Goal: Task Accomplishment & Management: Use online tool/utility

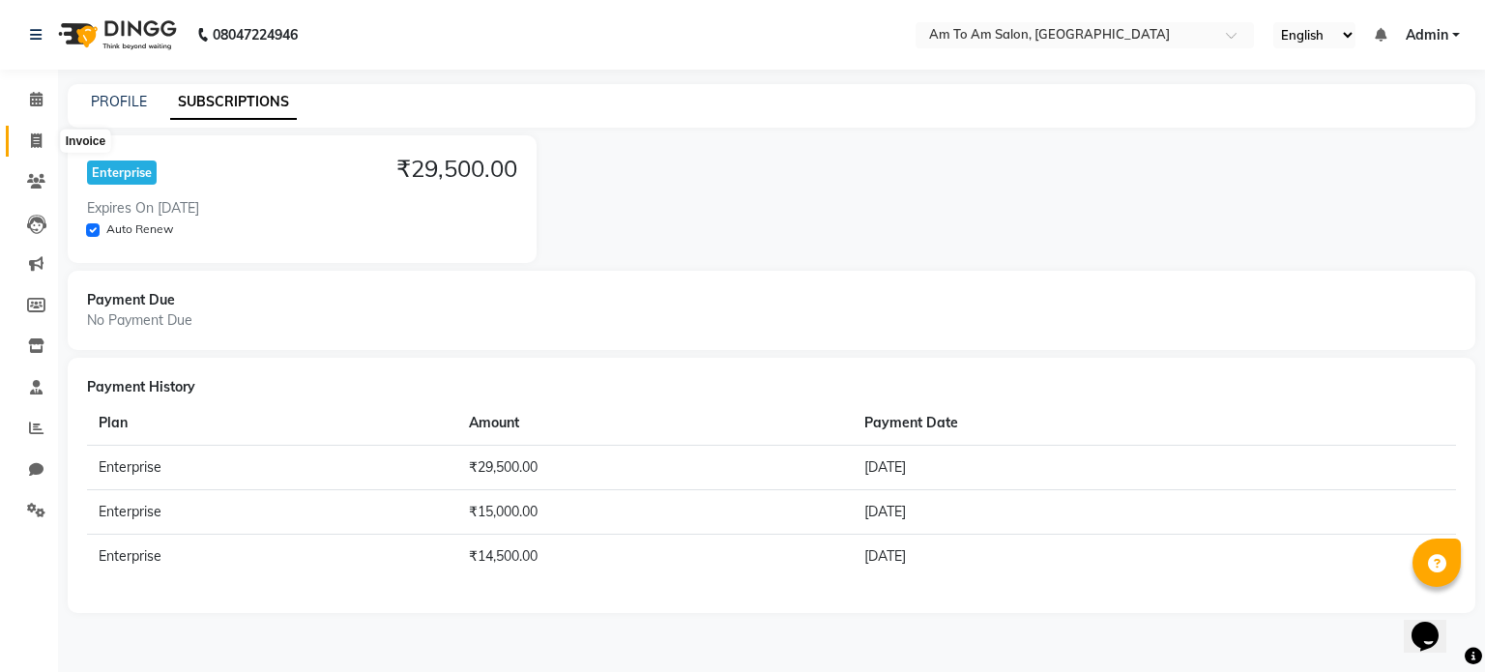
click at [32, 139] on icon at bounding box center [36, 140] width 11 height 15
select select "6661"
select select "service"
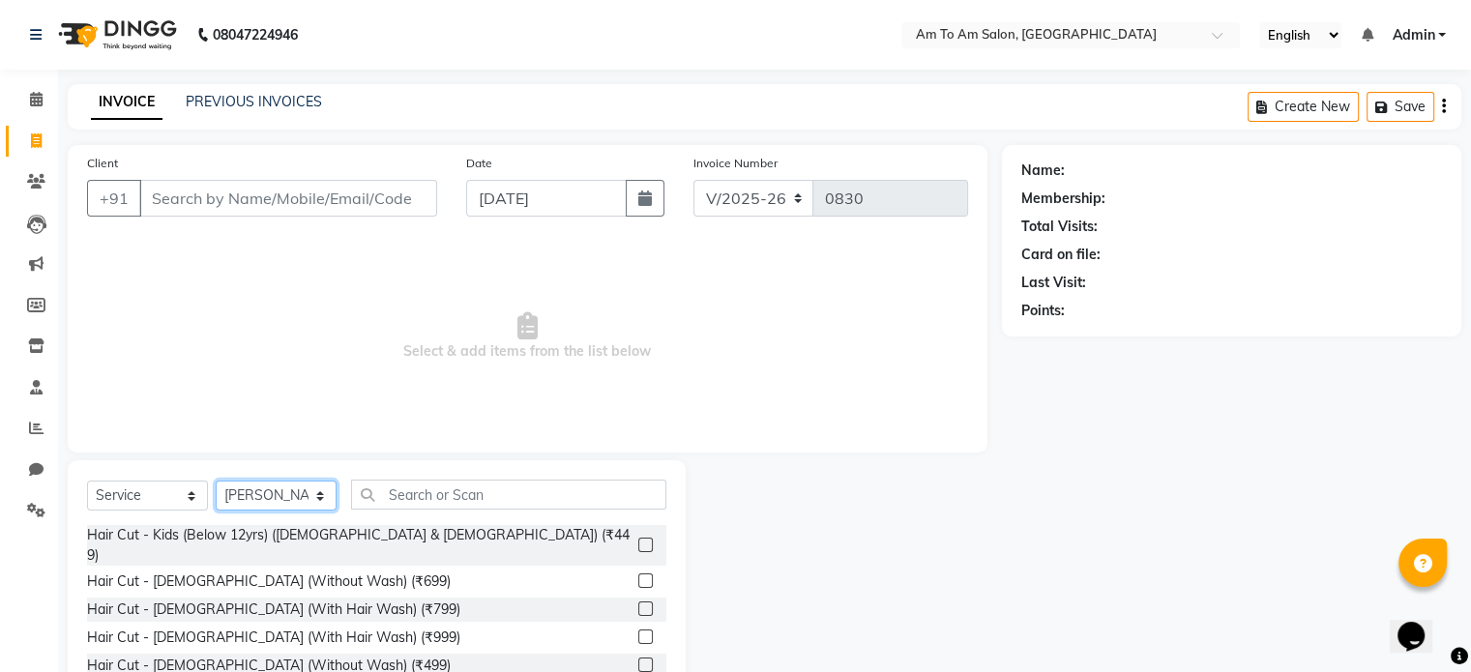
click at [312, 497] on select "Select Stylist [PERSON_NAME] I [PERSON_NAME] Mahi [PERSON_NAME] Poonam Mam [PER…" at bounding box center [276, 496] width 121 height 30
select select "51655"
click at [216, 482] on select "Select Stylist [PERSON_NAME] I [PERSON_NAME] Mahi [PERSON_NAME] Poonam Mam [PER…" at bounding box center [276, 496] width 121 height 30
click at [426, 491] on input "text" at bounding box center [508, 495] width 315 height 30
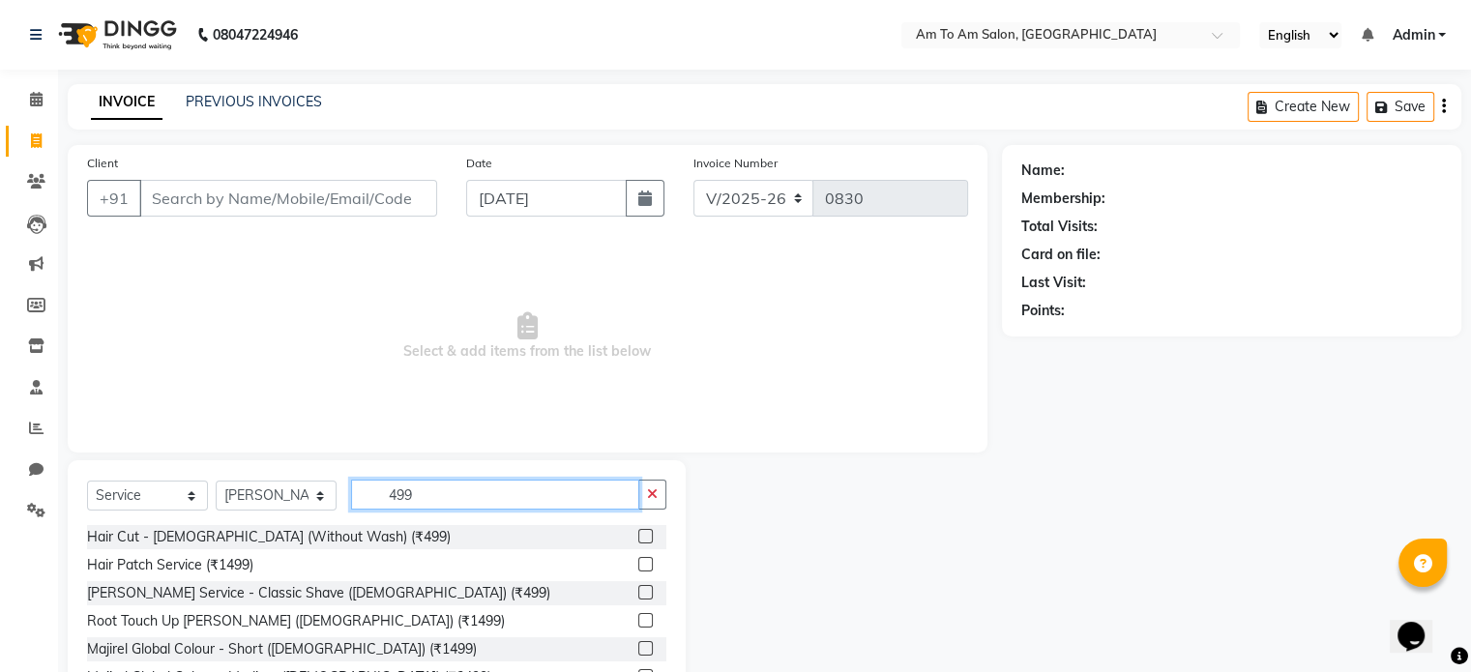
type input "499"
click at [638, 537] on label at bounding box center [645, 536] width 15 height 15
click at [638, 537] on input "checkbox" at bounding box center [644, 537] width 13 height 13
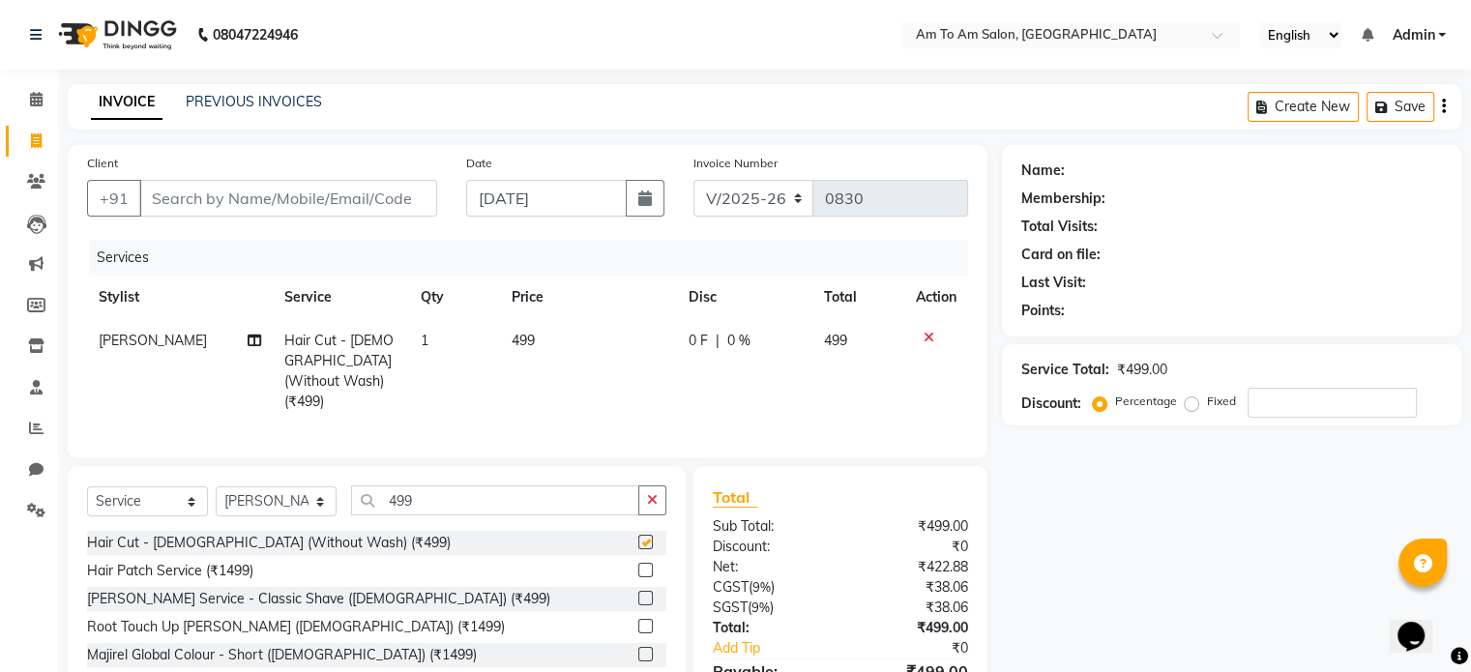
checkbox input "false"
click at [524, 336] on span "499" at bounding box center [523, 340] width 23 height 17
select select "51655"
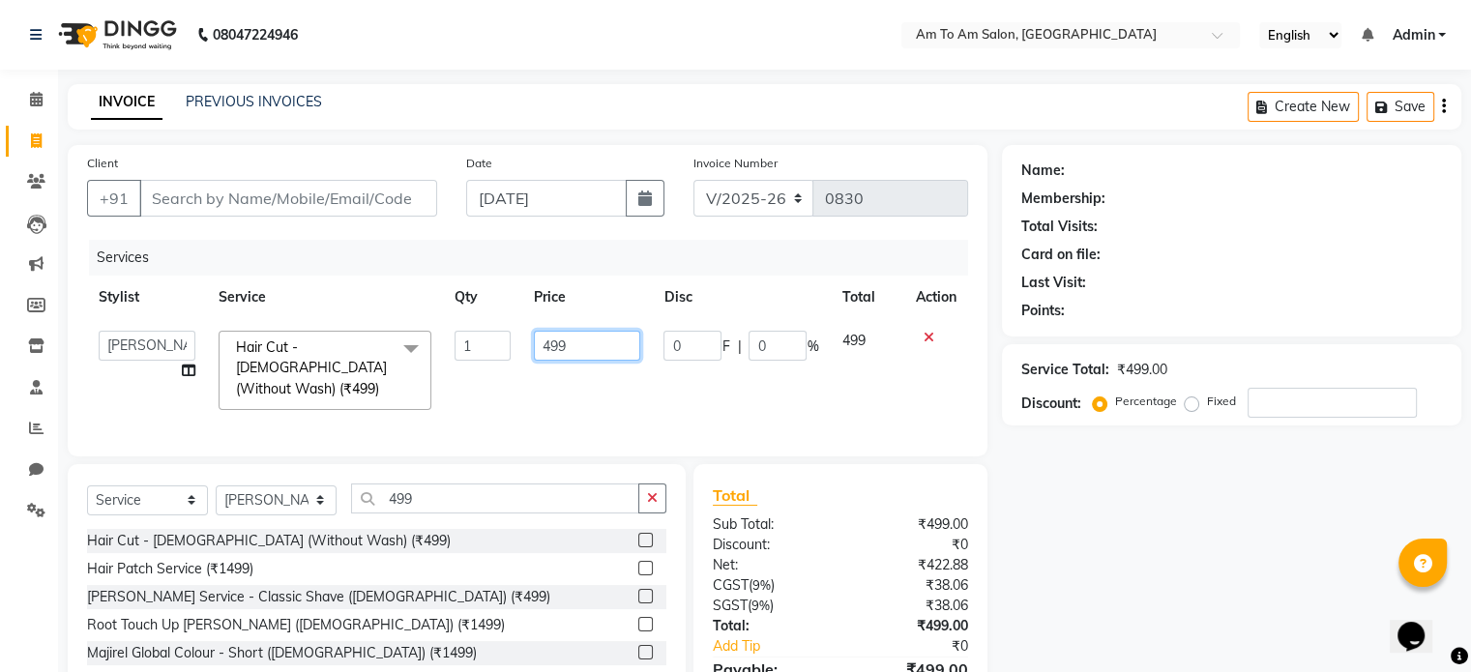
click at [550, 347] on input "499" at bounding box center [587, 346] width 106 height 30
type input "799"
drag, startPoint x: 1138, startPoint y: 538, endPoint x: 906, endPoint y: 447, distance: 249.3
click at [1138, 538] on div "Name: Membership: Total Visits: Card on file: Last Visit: Points: Service Total…" at bounding box center [1239, 447] width 474 height 604
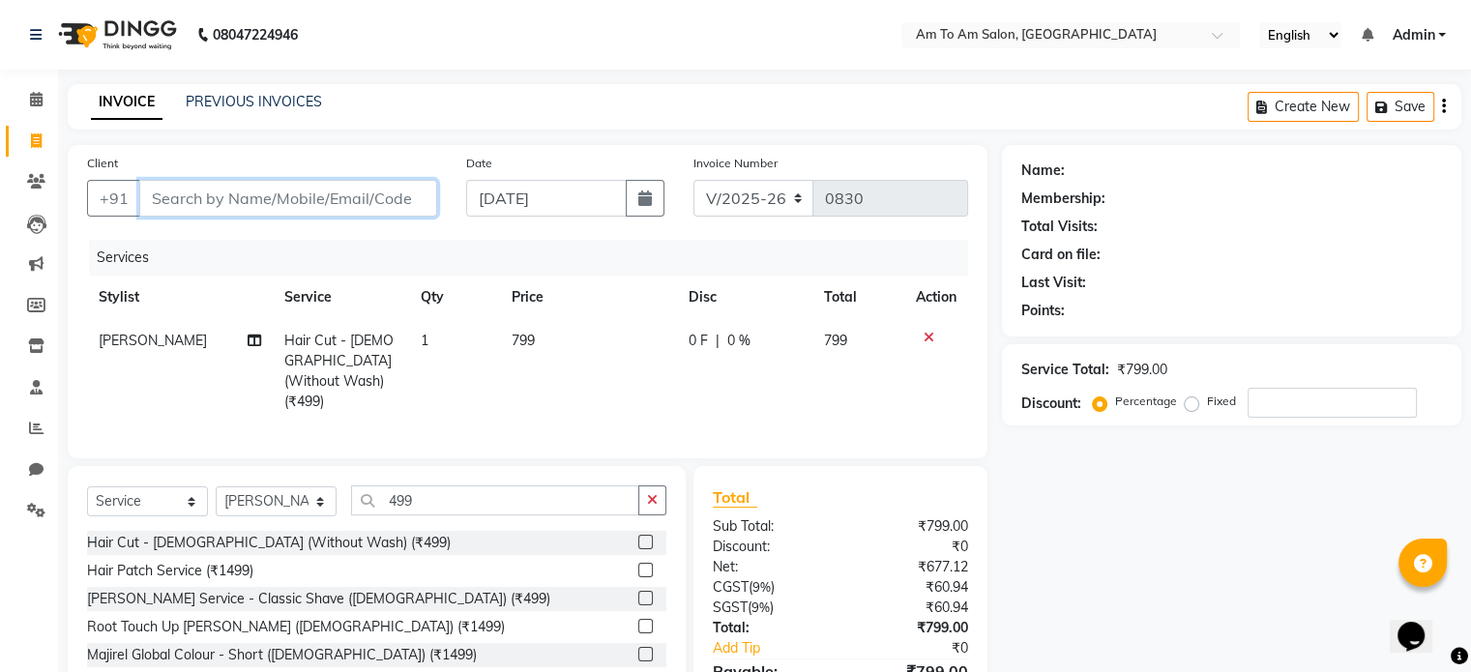
click at [187, 199] on input "Client" at bounding box center [288, 198] width 298 height 37
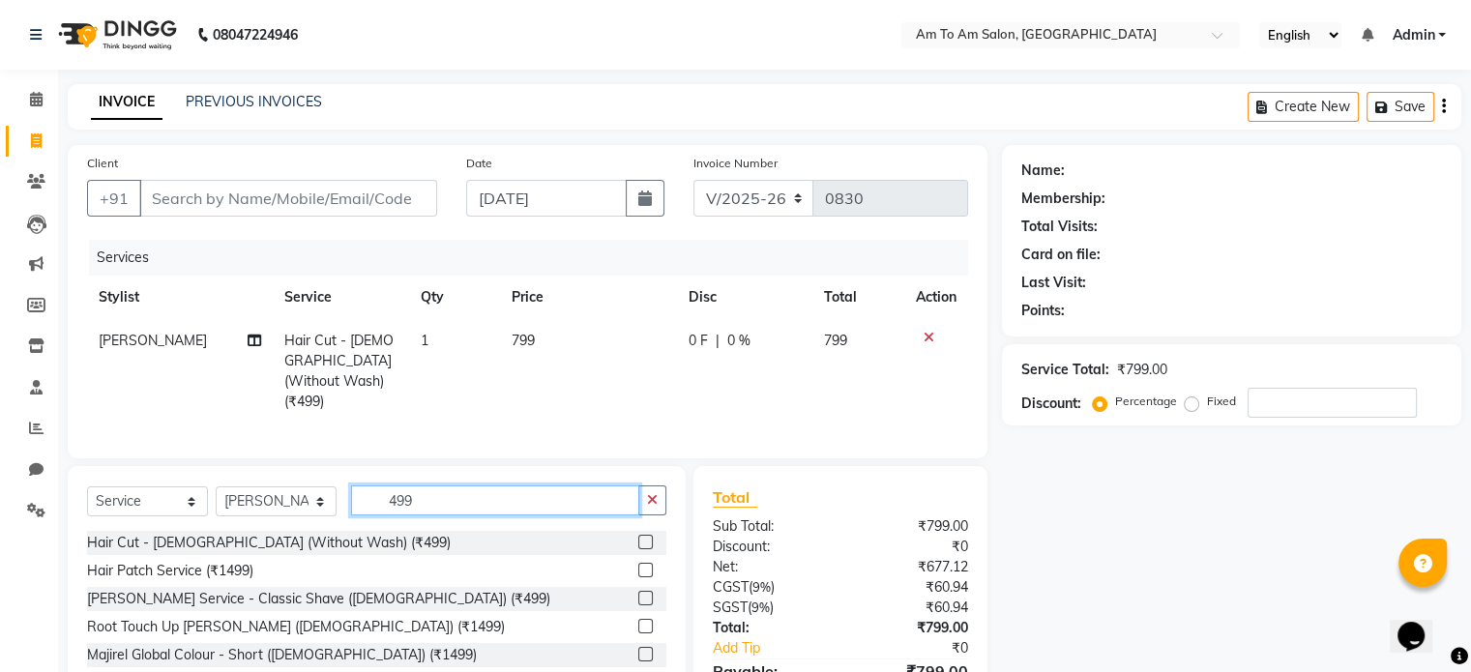
click at [437, 493] on input "499" at bounding box center [495, 500] width 288 height 30
type input "4"
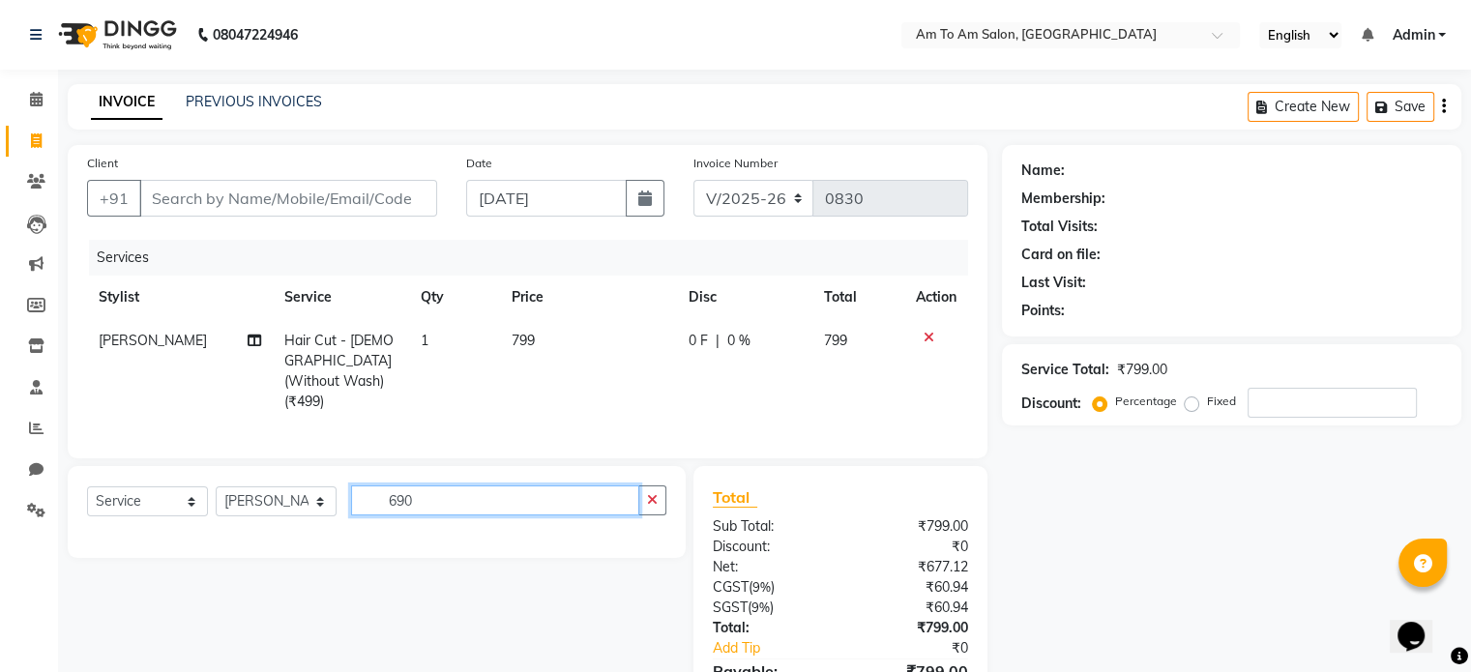
type input "690"
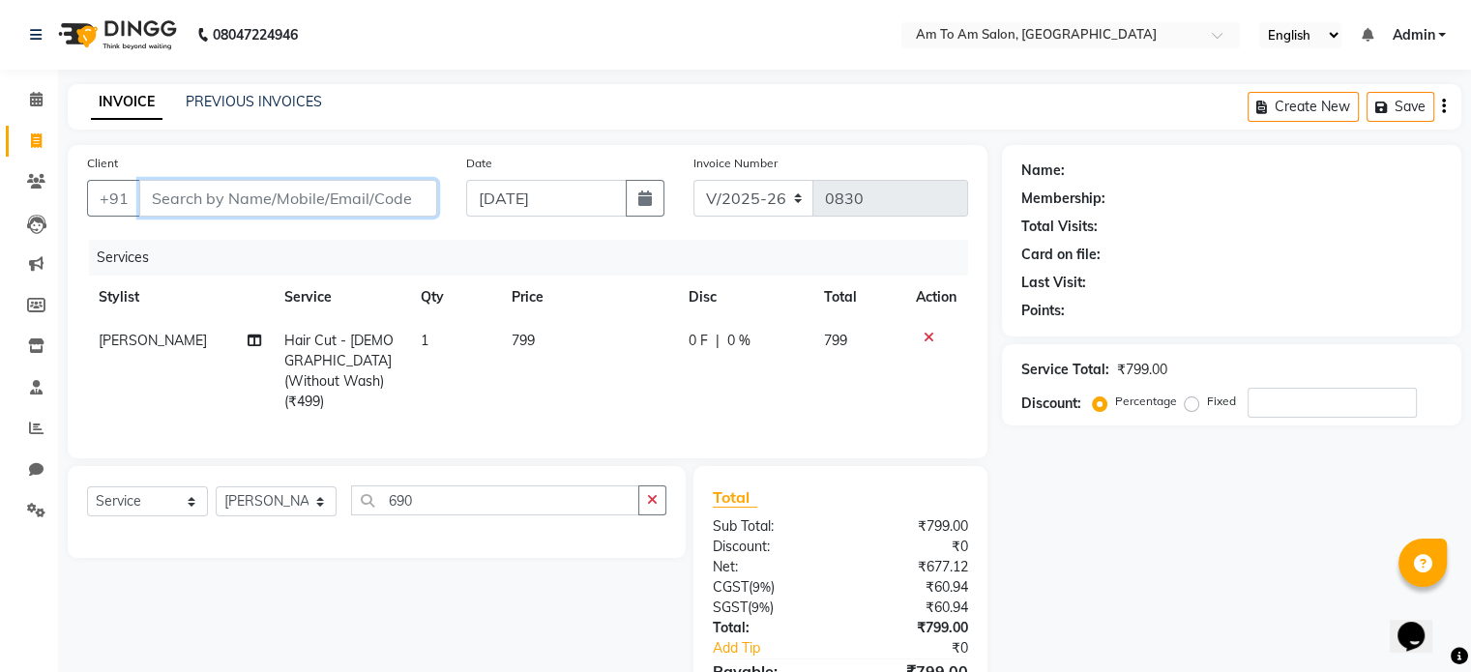
click at [171, 207] on input "Client" at bounding box center [288, 198] width 298 height 37
type input "9"
type input "0"
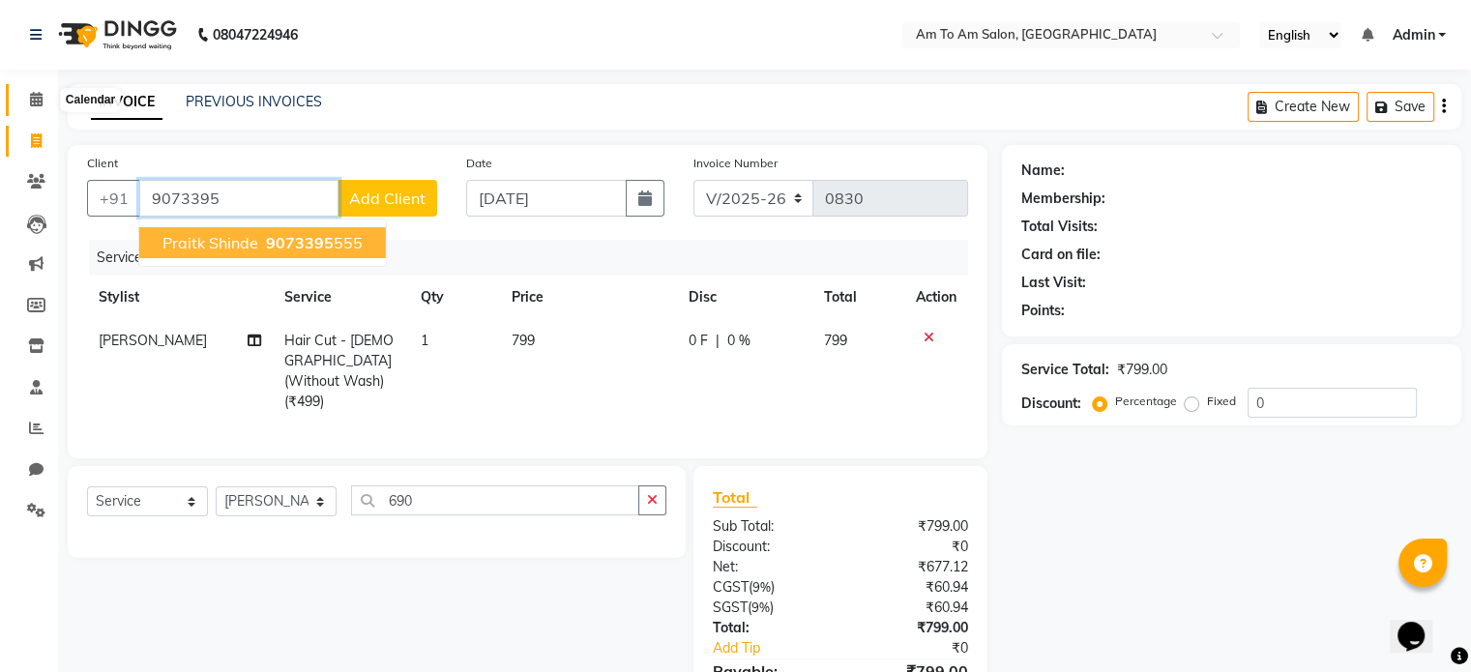
type input "9073395"
click at [36, 96] on icon at bounding box center [36, 99] width 13 height 15
